Goal: Task Accomplishment & Management: Manage account settings

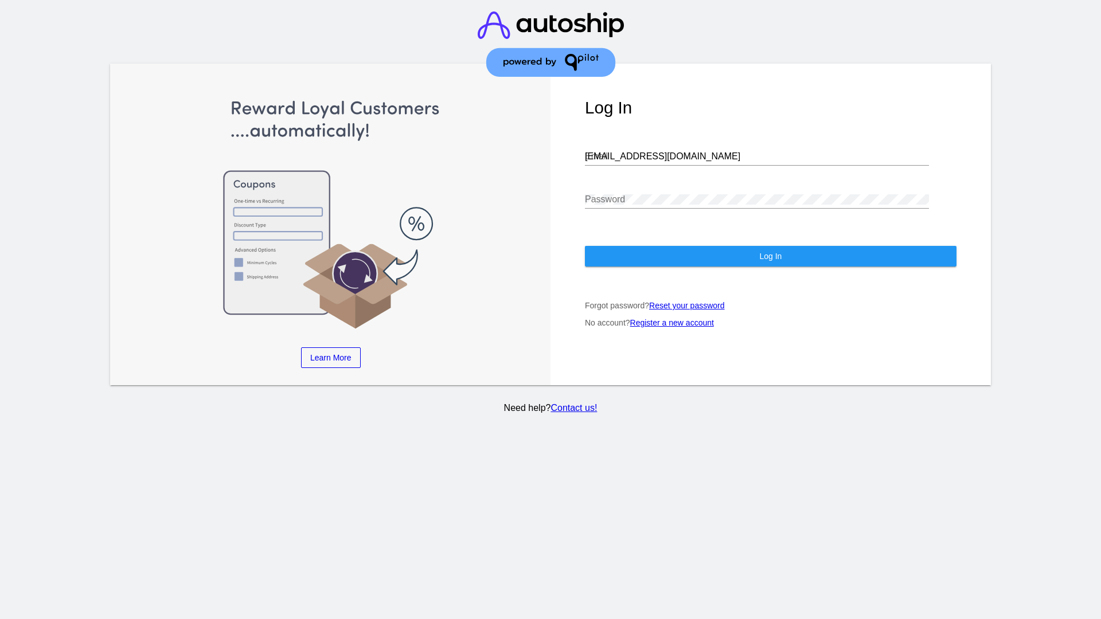
type input "[EMAIL_ADDRESS][DOMAIN_NAME]"
click at [770, 256] on span "Log In" at bounding box center [770, 256] width 22 height 9
